Goal: Task Accomplishment & Management: Manage account settings

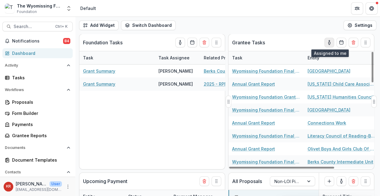
click at [331, 44] on icon "toggle-assigned-to-me" at bounding box center [329, 42] width 5 height 5
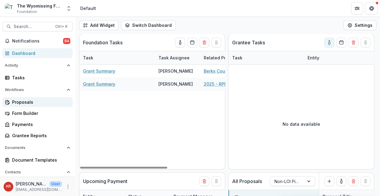
drag, startPoint x: 33, startPoint y: 103, endPoint x: 34, endPoint y: 106, distance: 3.3
click at [33, 103] on div "Proposals" at bounding box center [40, 102] width 56 height 6
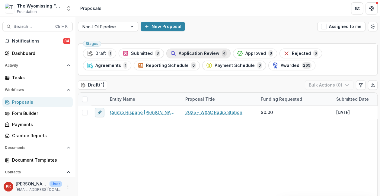
click at [184, 54] on span "Application Review" at bounding box center [199, 53] width 41 height 5
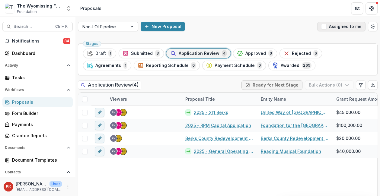
click at [324, 28] on span "button" at bounding box center [323, 26] width 5 height 5
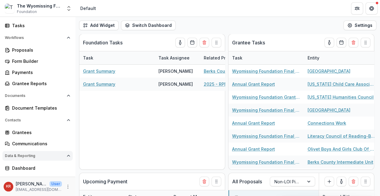
scroll to position [46, 0]
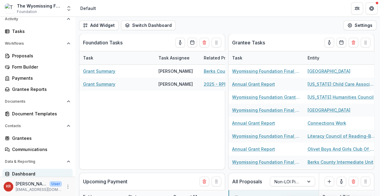
click at [42, 173] on div "Dashboard" at bounding box center [40, 174] width 56 height 6
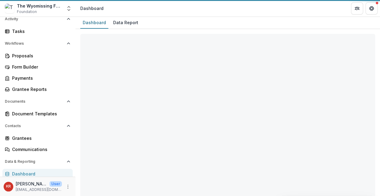
select select "**********"
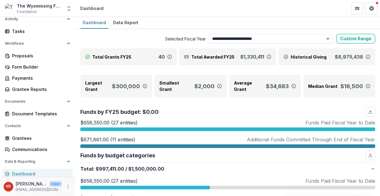
click at [42, 172] on div "Dashboard" at bounding box center [40, 174] width 56 height 6
click at [14, 173] on div "Dashboard" at bounding box center [40, 174] width 56 height 6
click at [27, 174] on div "Dashboard" at bounding box center [40, 174] width 56 height 6
click at [27, 175] on div "Dashboard" at bounding box center [40, 174] width 56 height 6
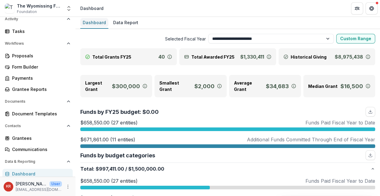
click at [86, 26] on div "Dashboard" at bounding box center [94, 22] width 28 height 9
click at [25, 57] on div "Proposals" at bounding box center [40, 56] width 56 height 6
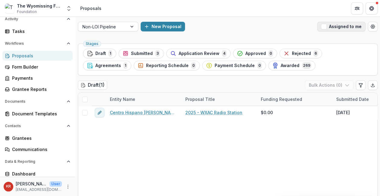
click at [322, 26] on span "button" at bounding box center [323, 26] width 5 height 5
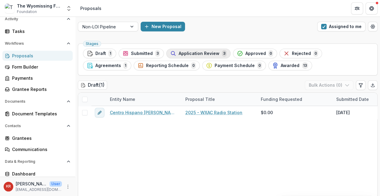
click at [201, 53] on span "Application Review" at bounding box center [199, 53] width 41 height 5
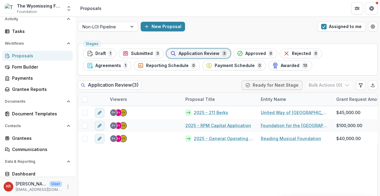
click at [261, 87] on button "Ready for Next Stage" at bounding box center [271, 85] width 61 height 10
